Goal: Transaction & Acquisition: Purchase product/service

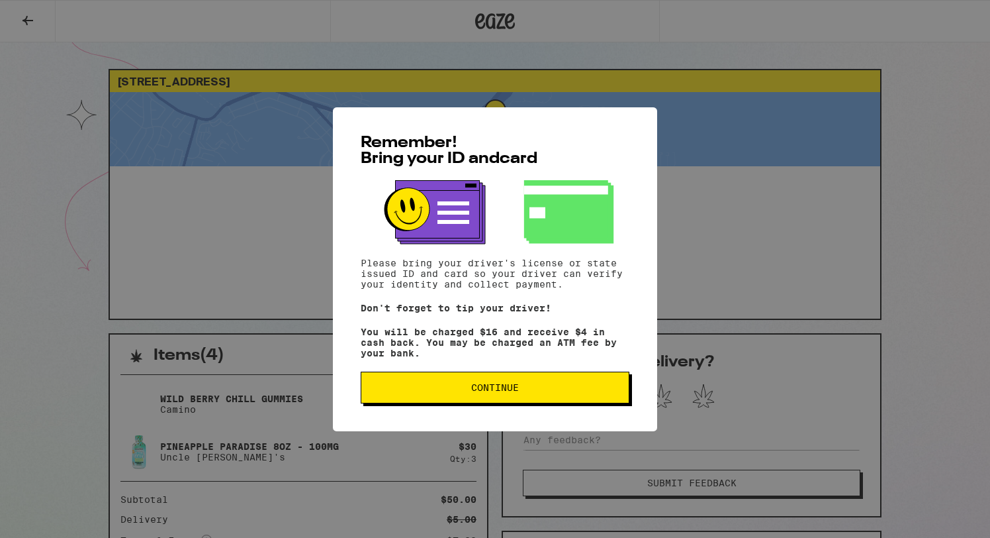
click at [504, 388] on span "Continue" at bounding box center [495, 387] width 48 height 9
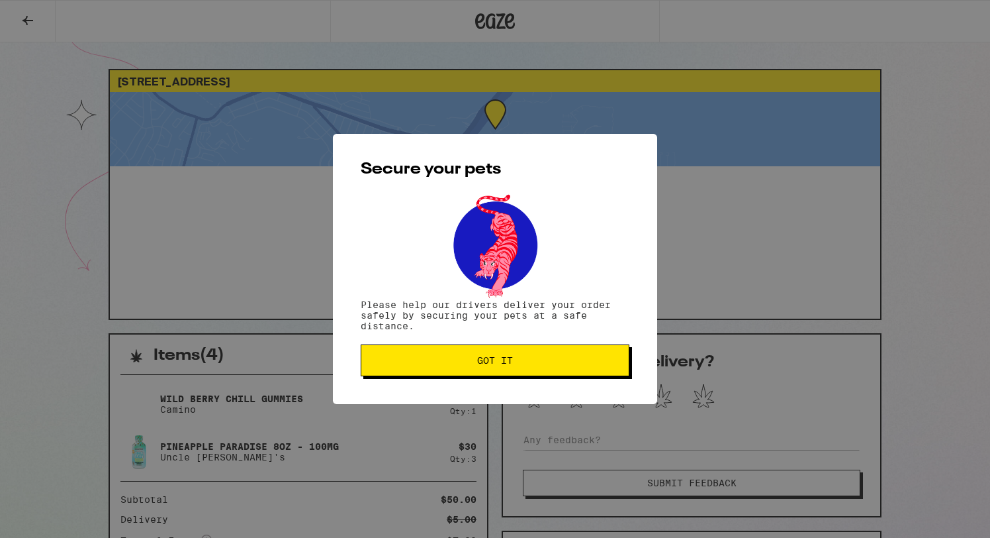
click at [509, 361] on span "Got it" at bounding box center [495, 359] width 36 height 9
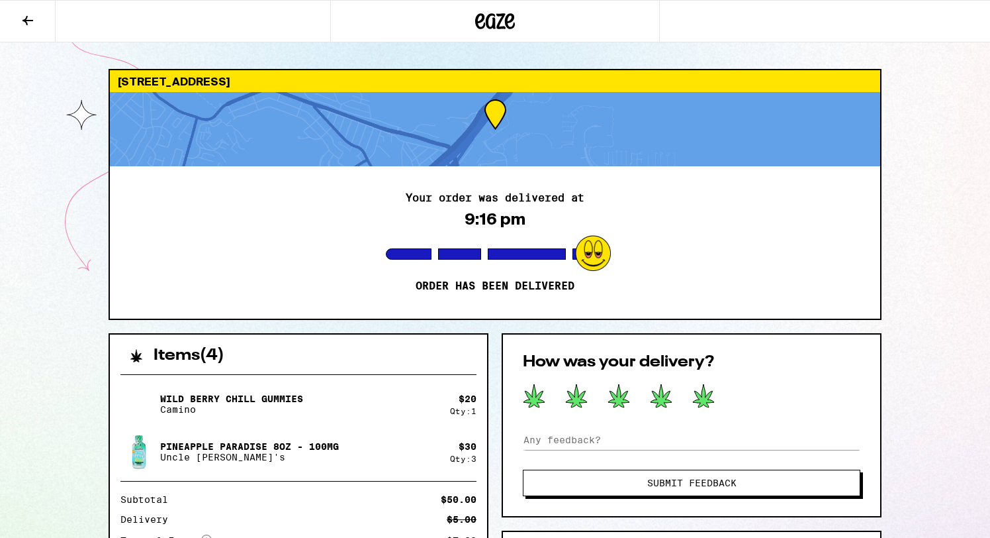
click at [708, 394] on icon at bounding box center [703, 395] width 21 height 23
click at [650, 484] on span "Submit Feedback" at bounding box center [691, 482] width 89 height 9
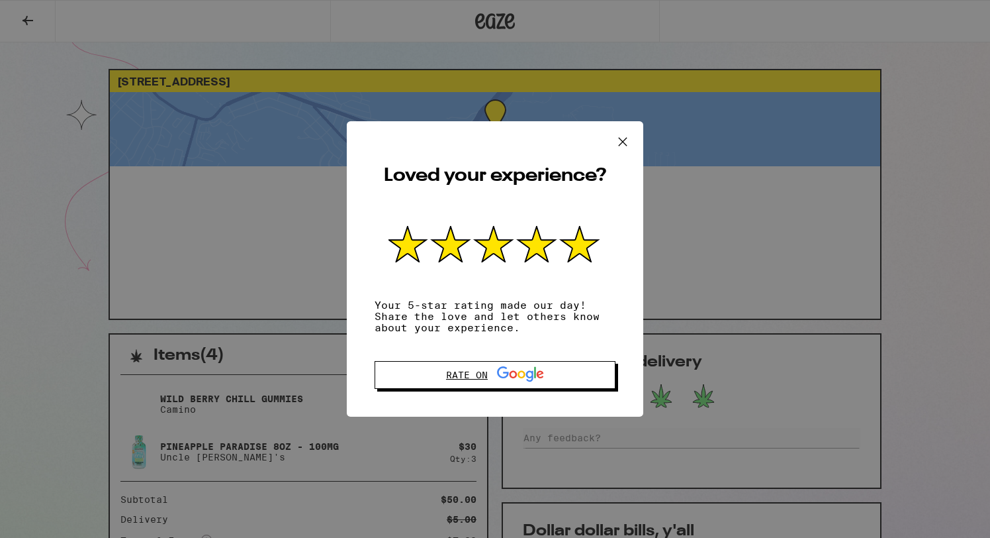
click at [502, 369] on icon at bounding box center [503, 372] width 12 height 12
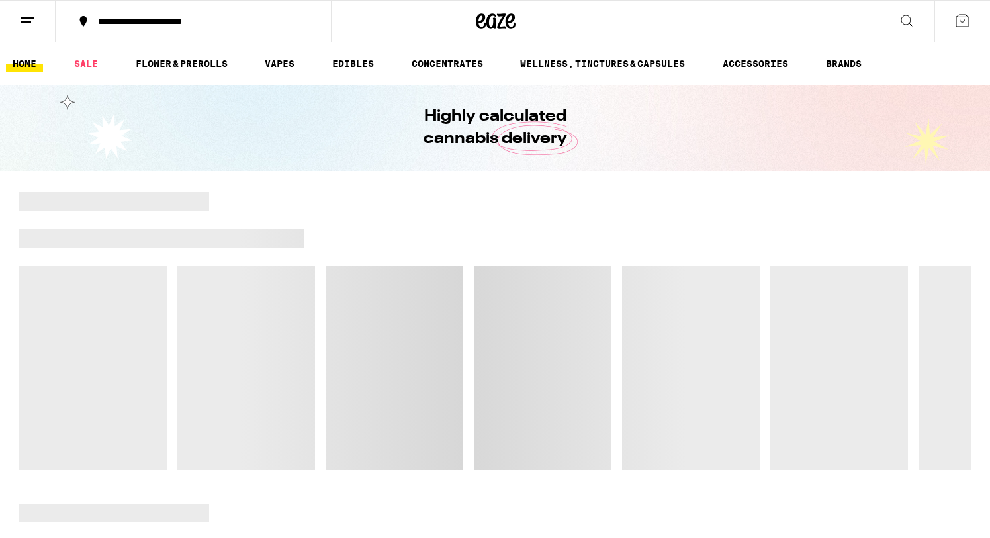
click at [28, 68] on link "HOME" at bounding box center [24, 64] width 37 height 16
click at [626, 58] on link "WELLNESS, TINCTURES & CAPSULES" at bounding box center [603, 64] width 178 height 16
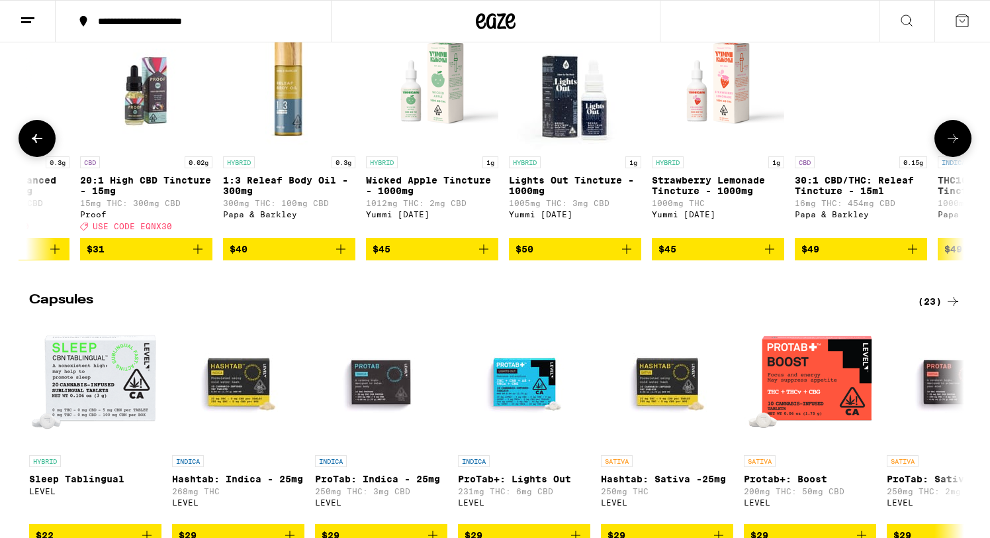
scroll to position [0, 237]
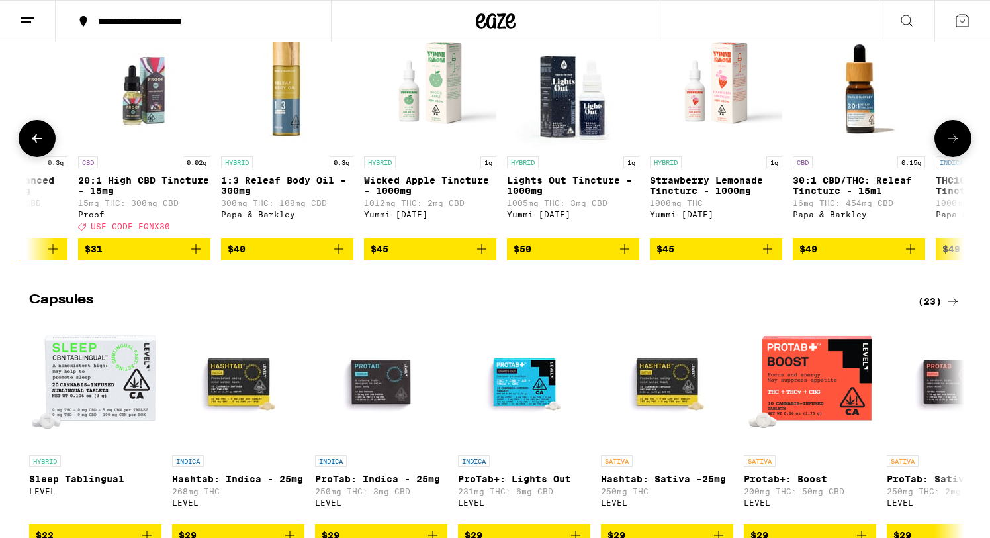
click at [769, 257] on icon "Add to bag" at bounding box center [768, 249] width 16 height 16
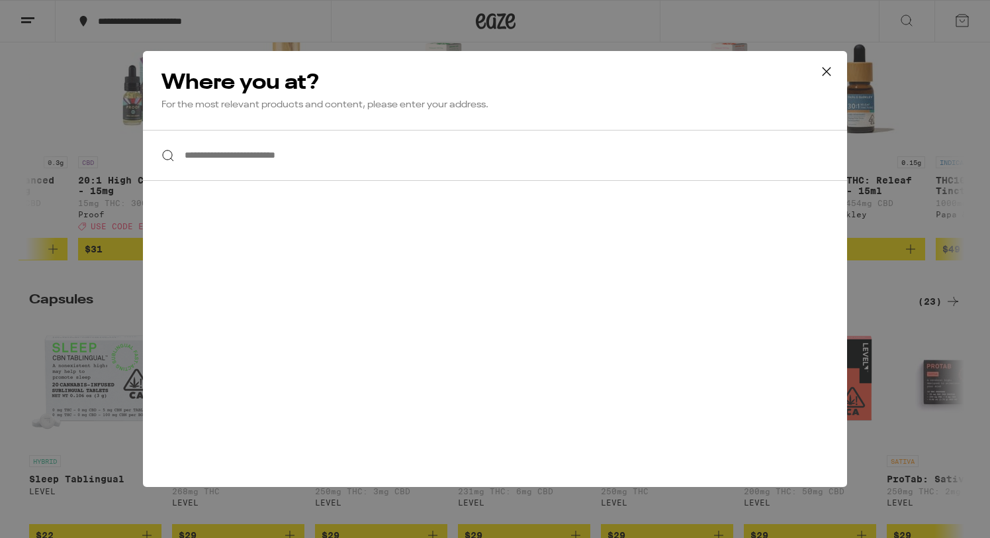
click at [239, 160] on input "**********" at bounding box center [495, 155] width 704 height 51
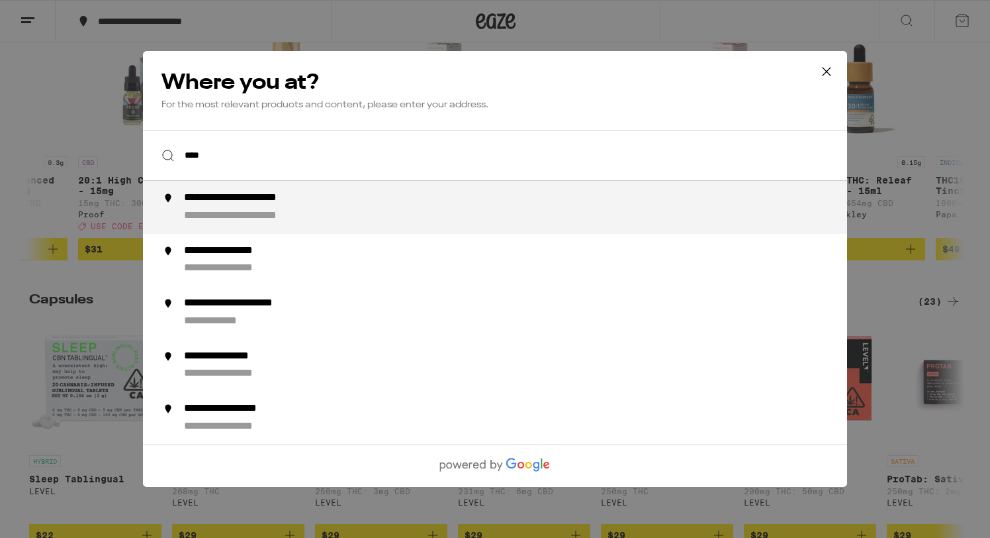
click at [234, 221] on div "**********" at bounding box center [263, 216] width 158 height 14
type input "**********"
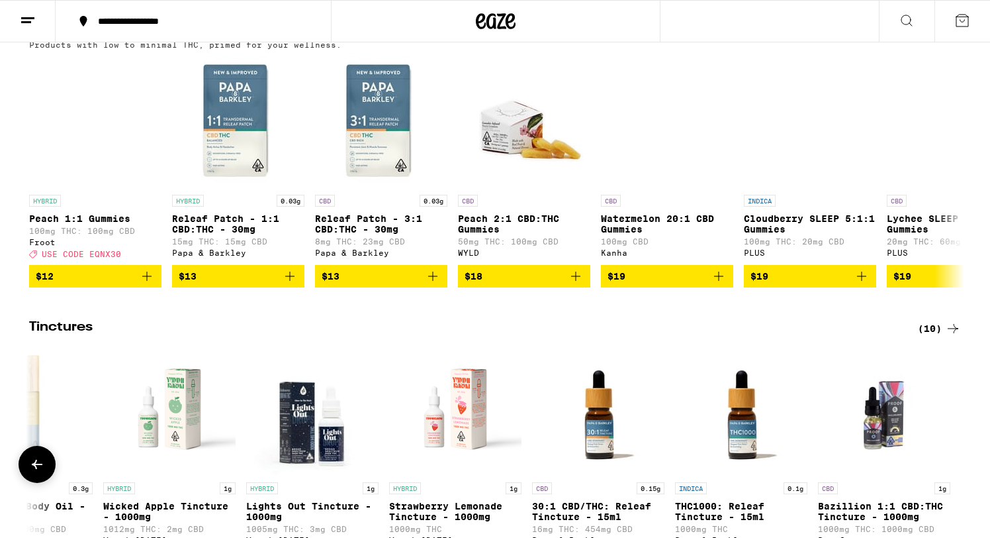
scroll to position [0, 0]
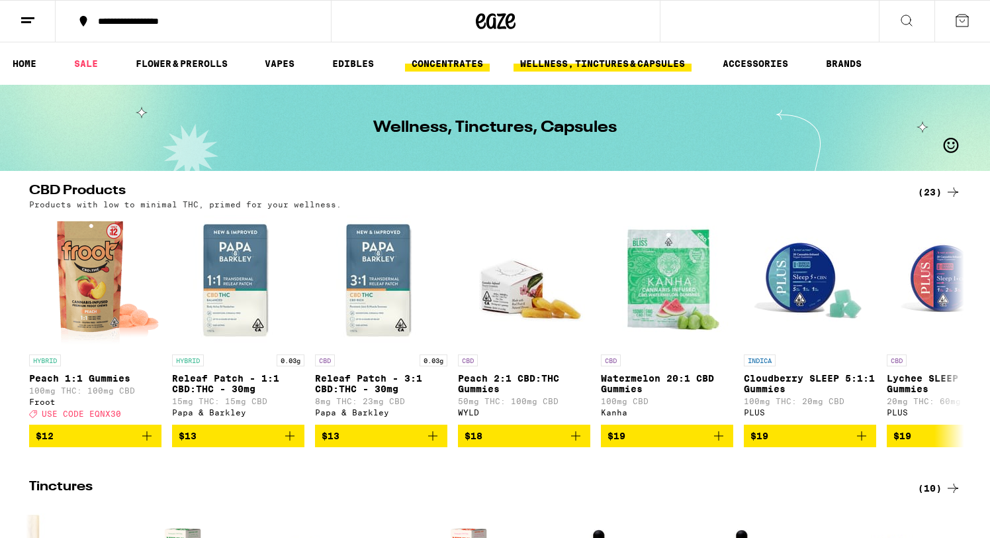
click at [433, 66] on link "CONCENTRATES" at bounding box center [447, 64] width 85 height 16
click at [351, 69] on link "EDIBLES" at bounding box center [353, 64] width 55 height 16
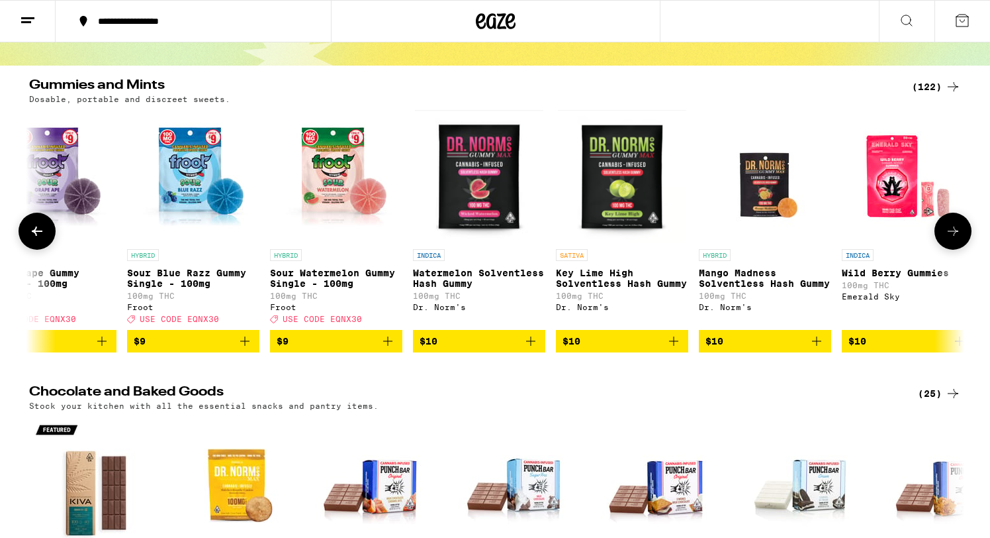
scroll to position [111, 0]
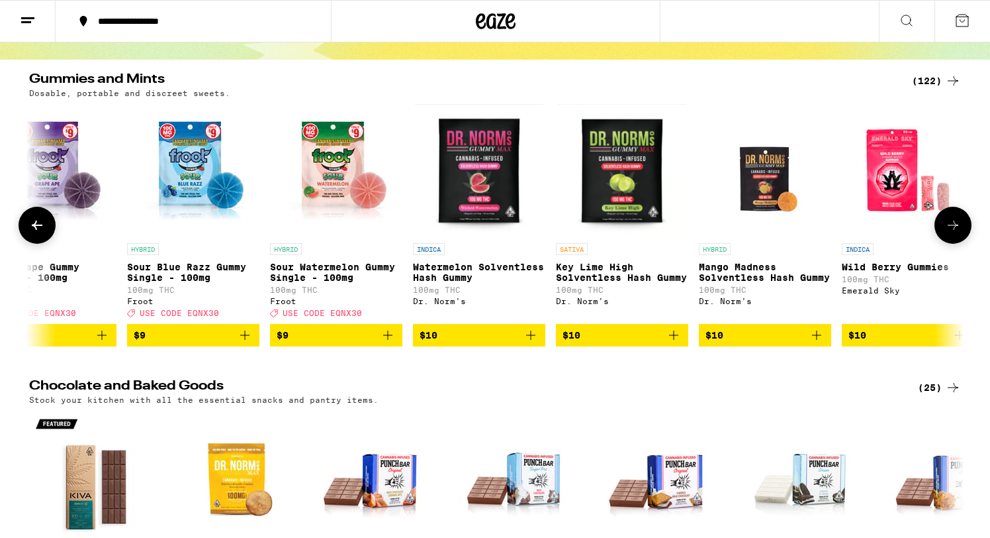
click at [390, 342] on icon "Add to bag" at bounding box center [388, 335] width 16 height 16
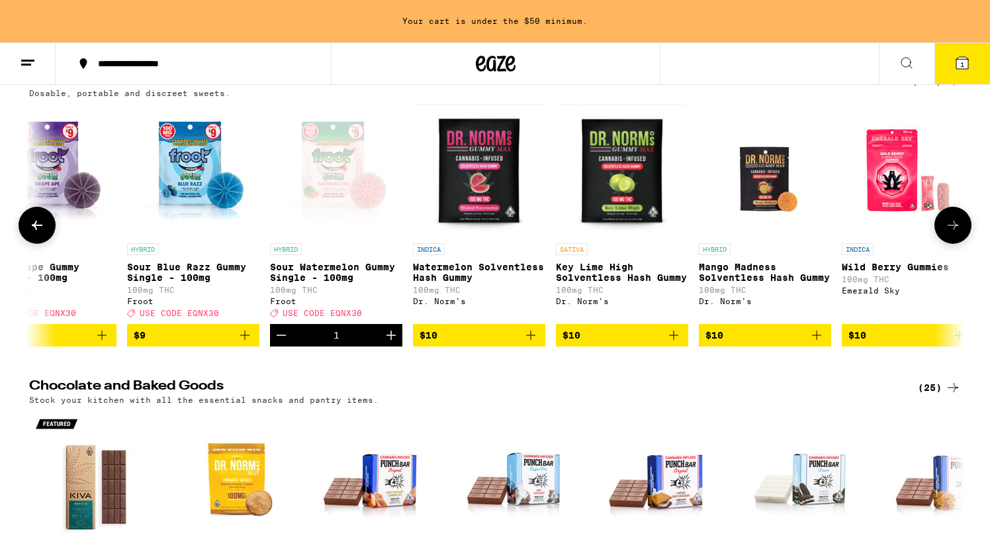
click at [390, 342] on icon "Increment" at bounding box center [391, 335] width 16 height 16
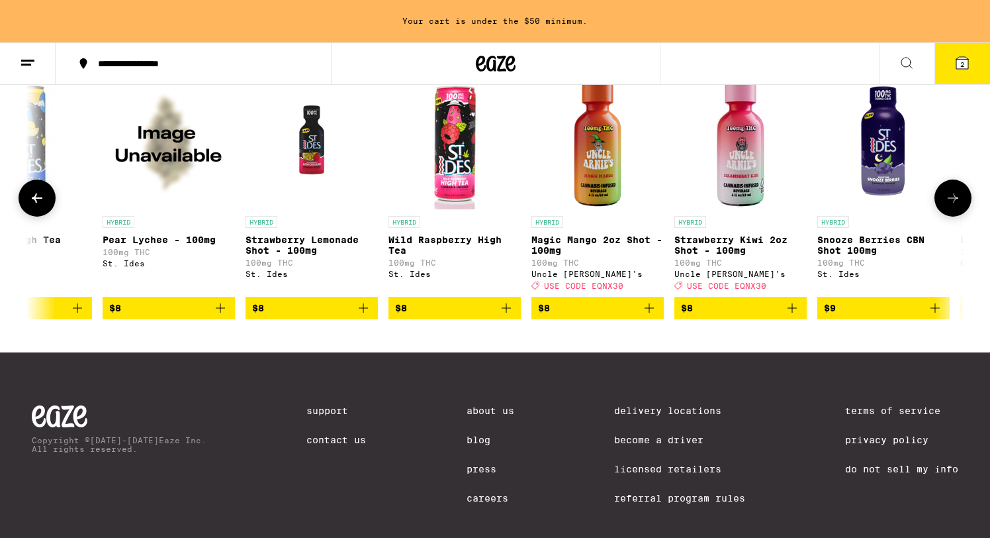
scroll to position [0, 1789]
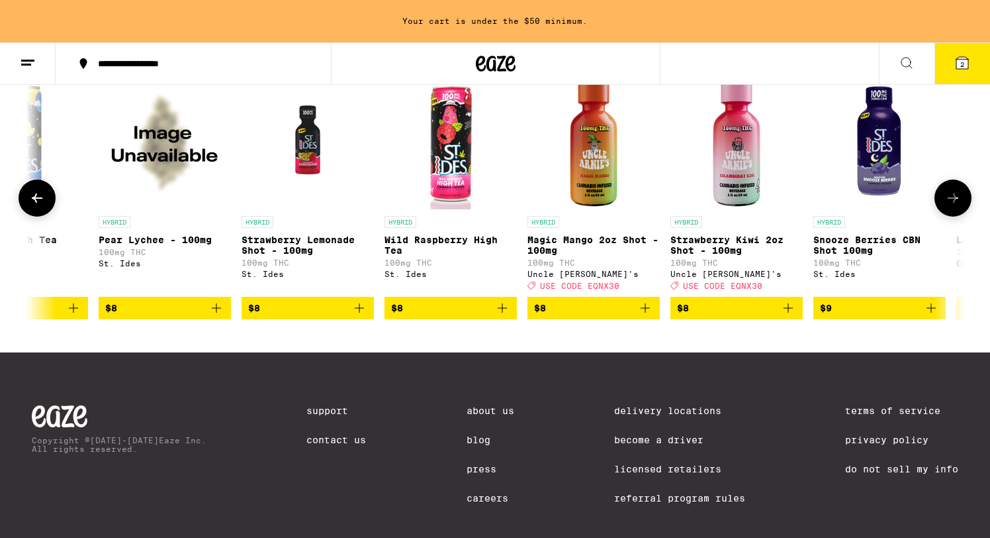
click at [357, 316] on icon "Add to bag" at bounding box center [360, 308] width 16 height 16
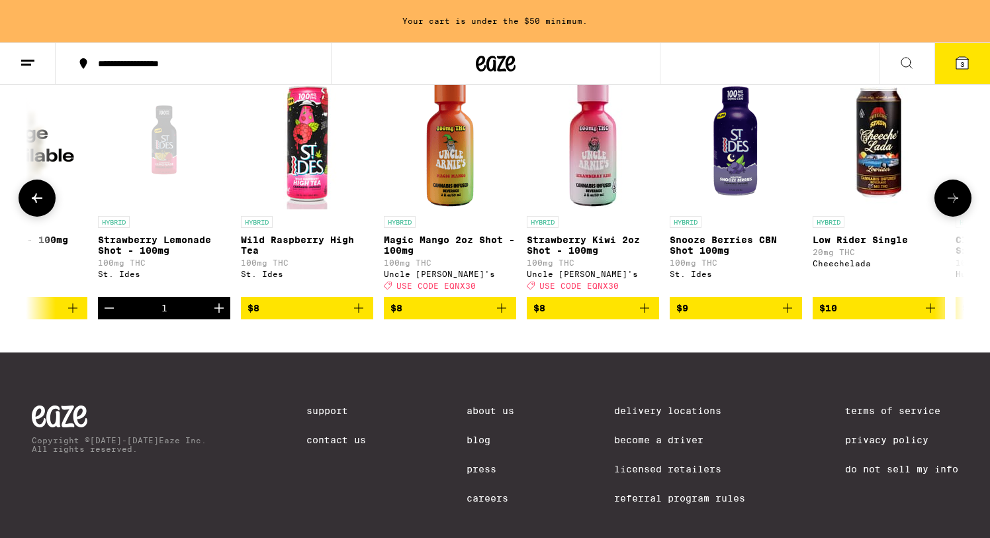
scroll to position [0, 1932]
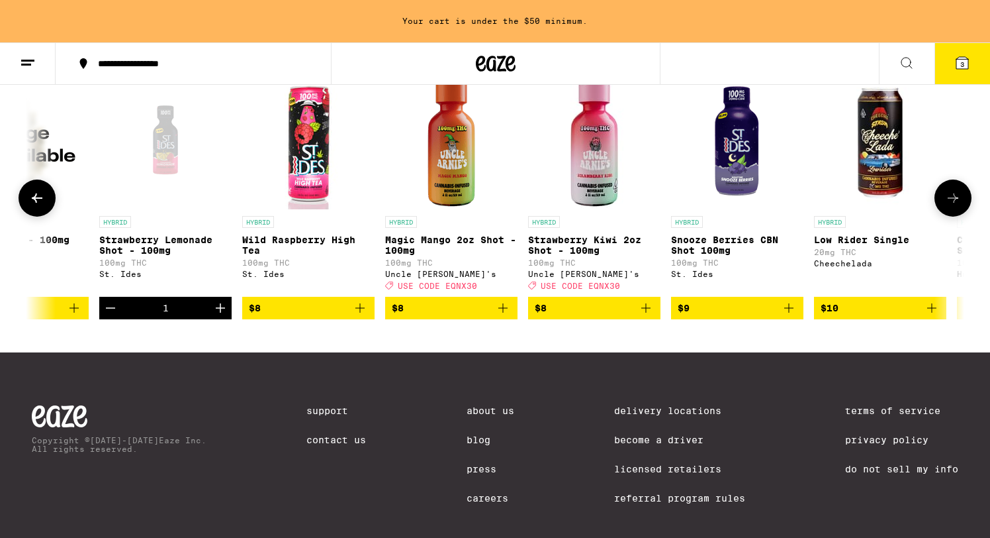
click at [649, 316] on icon "Add to bag" at bounding box center [646, 308] width 16 height 16
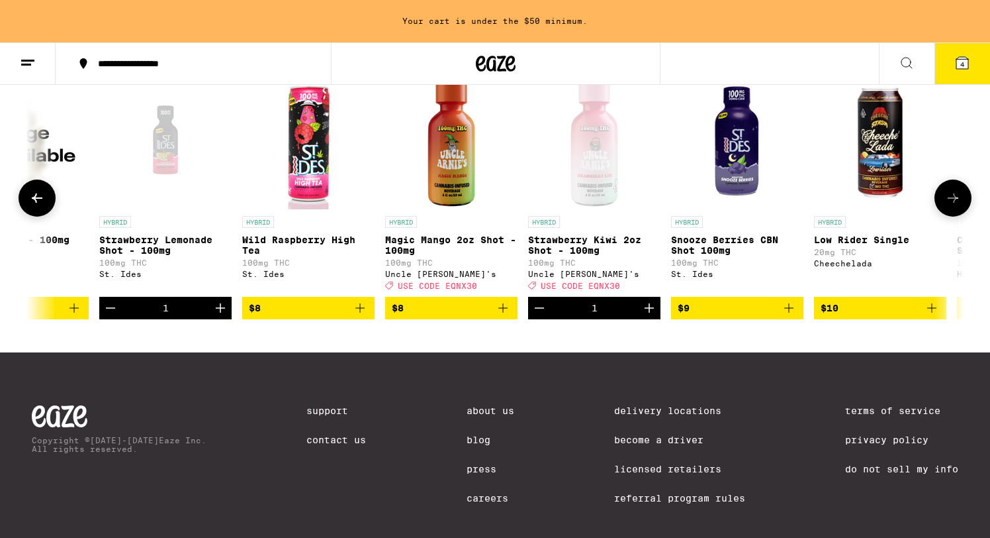
click at [954, 206] on icon at bounding box center [953, 198] width 16 height 16
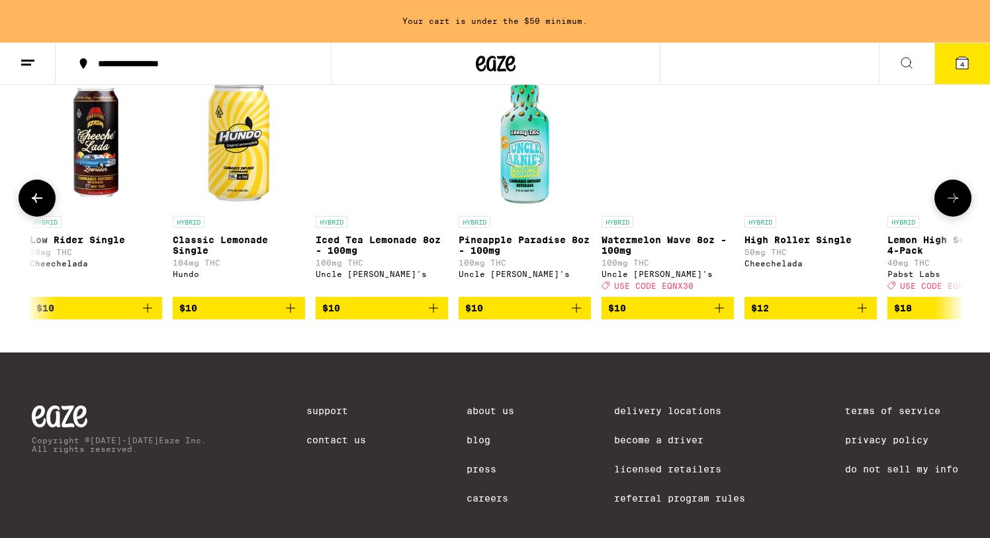
scroll to position [0, 2719]
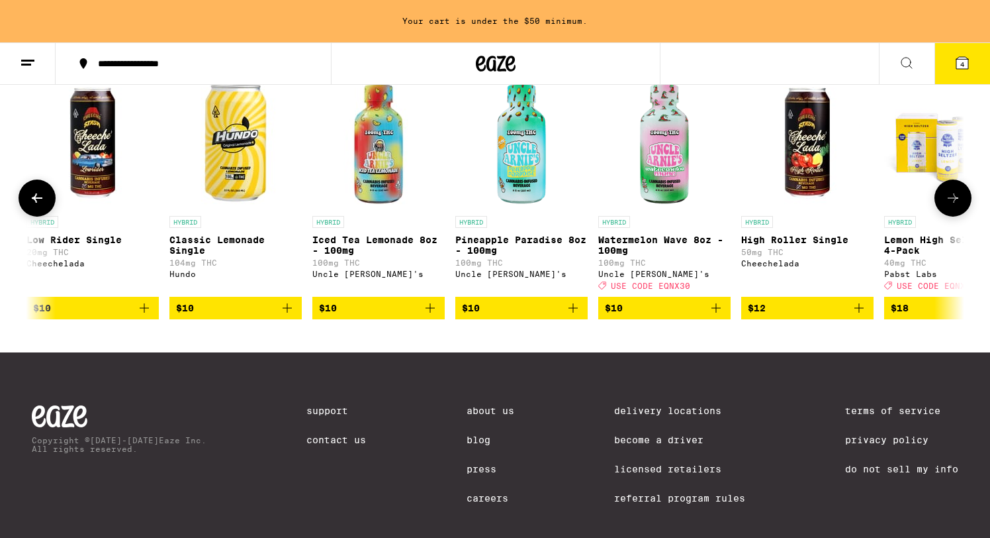
click at [574, 316] on icon "Add to bag" at bounding box center [573, 308] width 16 height 16
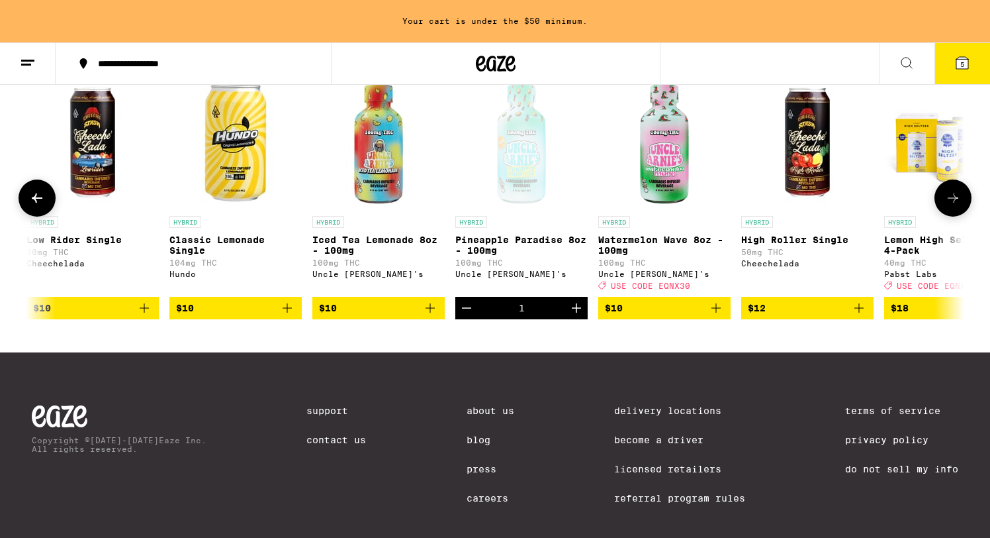
click at [576, 316] on icon "Increment" at bounding box center [577, 308] width 16 height 16
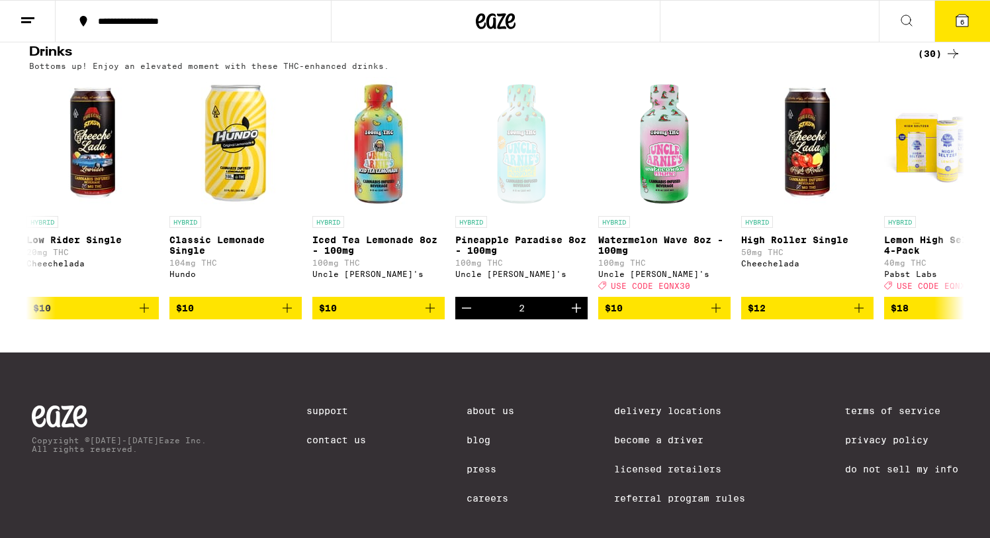
click at [962, 21] on span "6" at bounding box center [963, 22] width 4 height 8
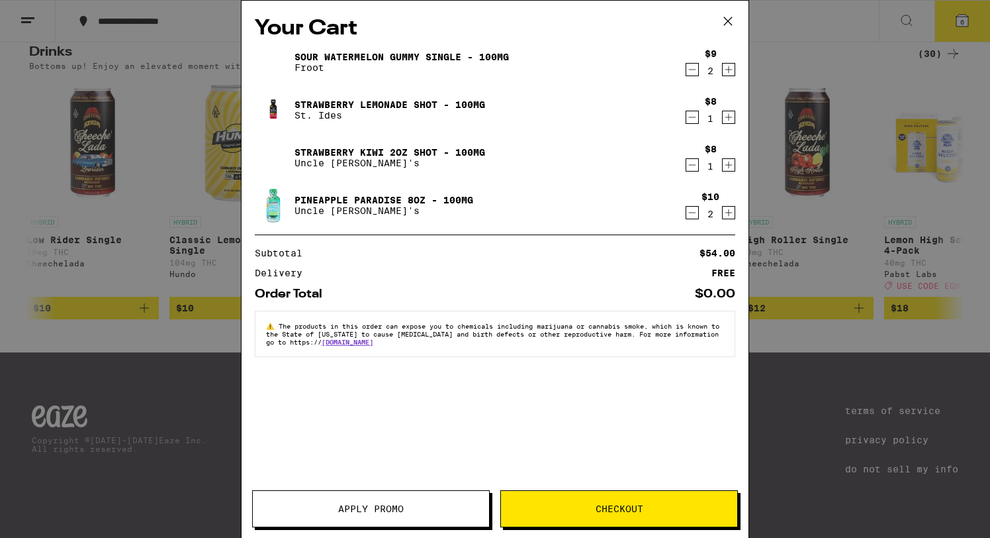
click at [655, 514] on button "Checkout" at bounding box center [619, 508] width 238 height 37
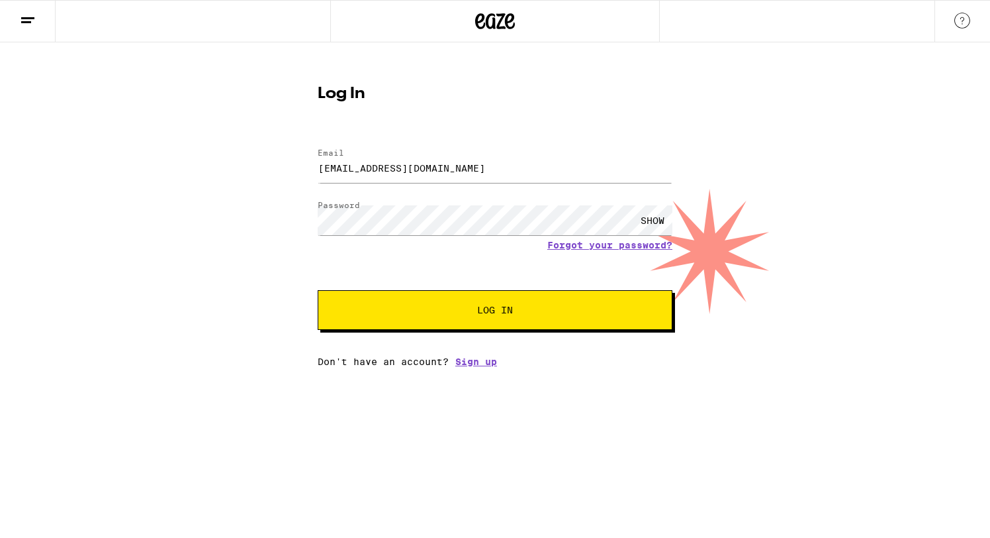
click at [649, 212] on div "SHOW" at bounding box center [653, 220] width 40 height 30
click at [555, 314] on span "Log In" at bounding box center [495, 309] width 248 height 9
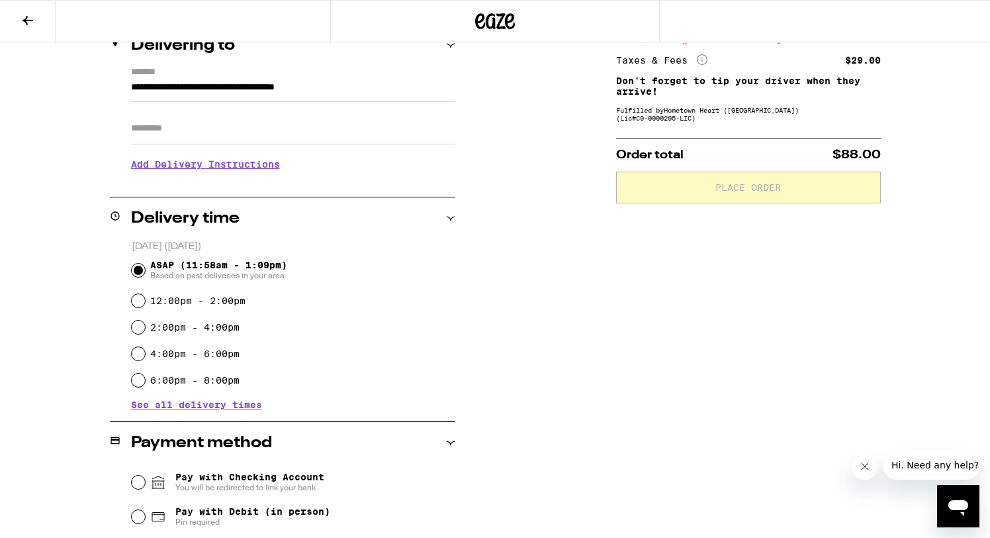
scroll to position [167, 0]
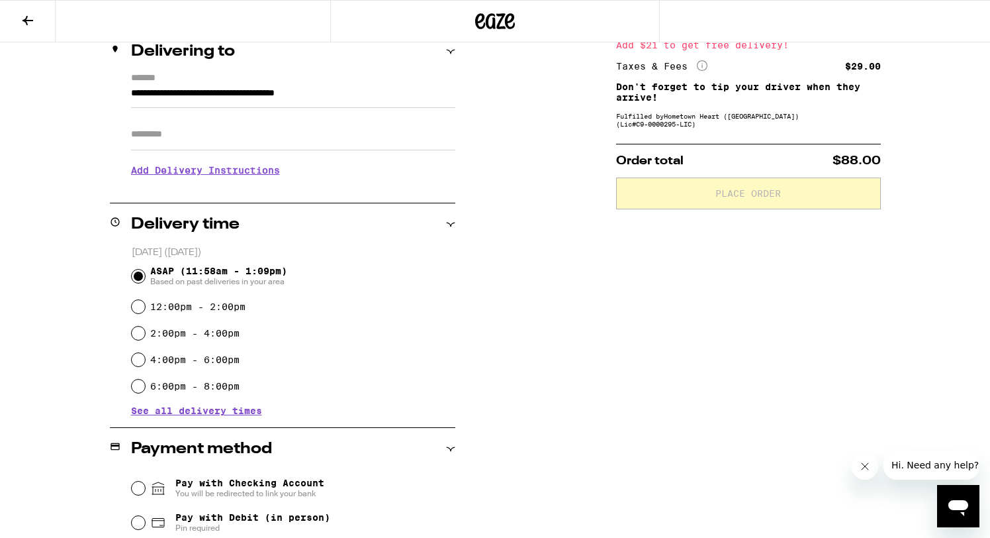
drag, startPoint x: 446, startPoint y: 224, endPoint x: 432, endPoint y: 222, distance: 14.0
click at [442, 222] on div "Delivery time" at bounding box center [283, 224] width 346 height 16
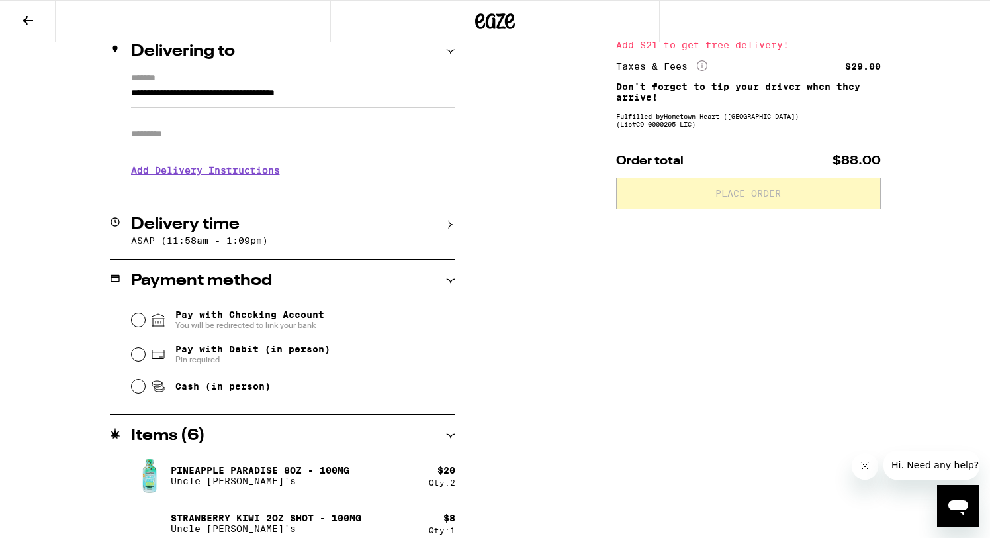
click at [453, 221] on icon at bounding box center [450, 224] width 9 height 9
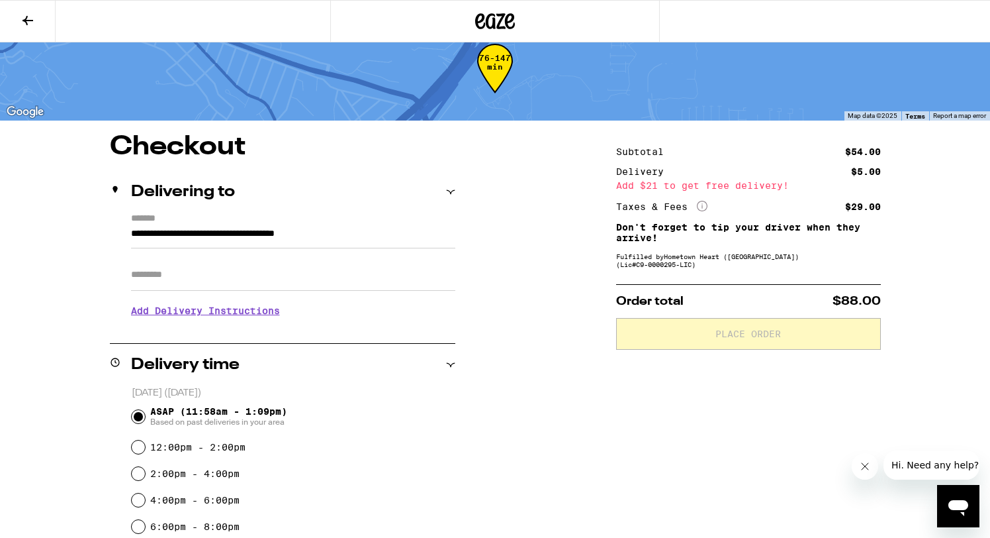
scroll to position [27, 0]
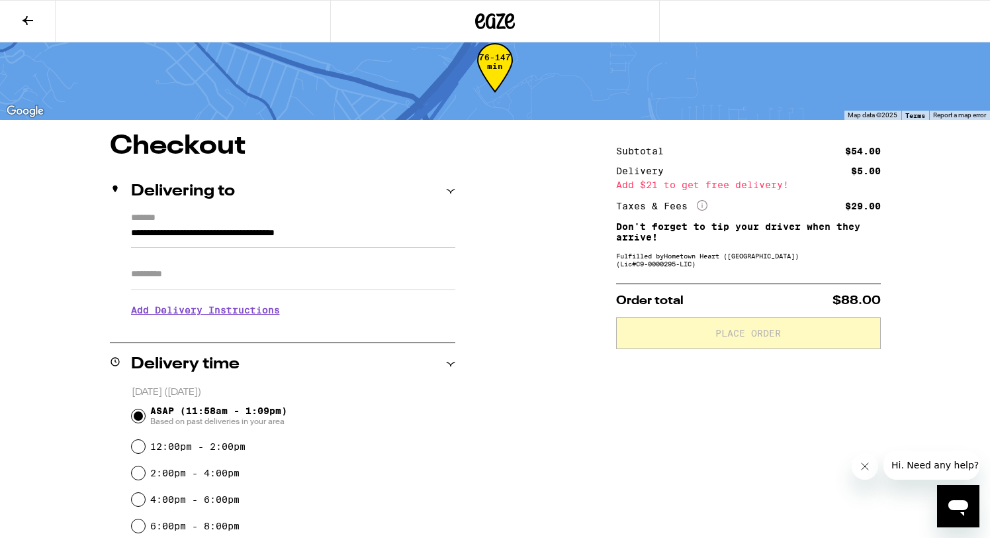
click at [32, 20] on icon at bounding box center [28, 20] width 11 height 9
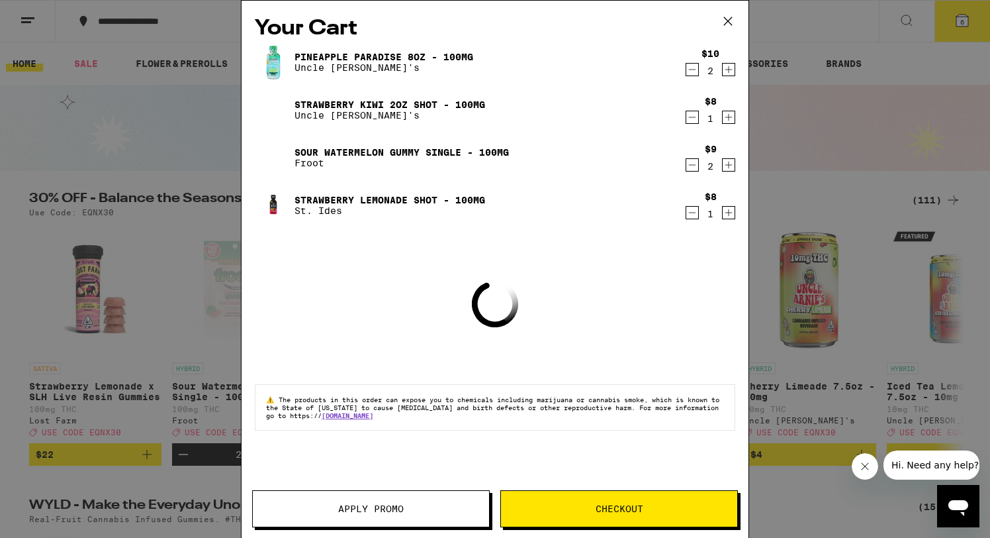
click at [727, 23] on icon at bounding box center [728, 21] width 20 height 20
